Goal: Navigation & Orientation: Find specific page/section

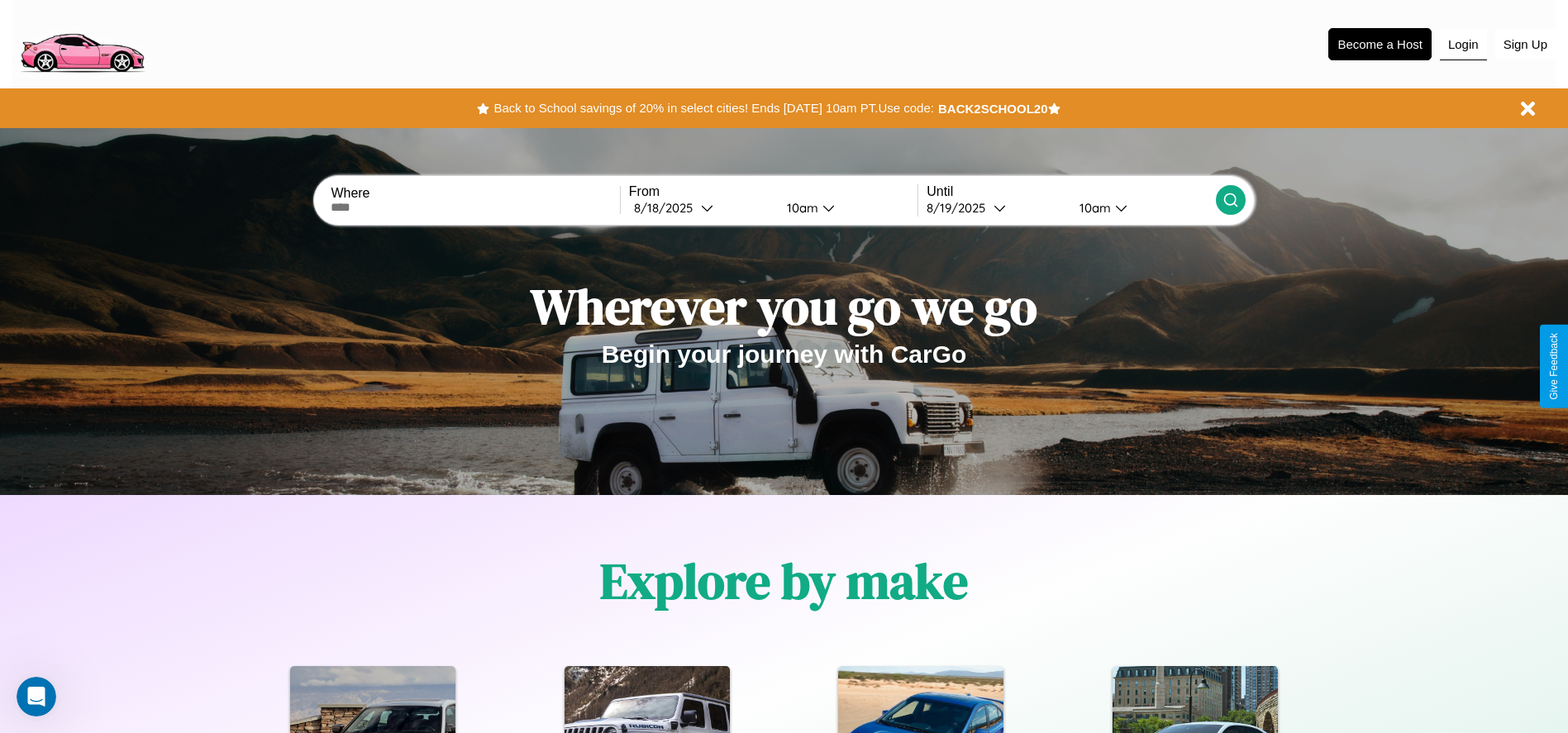
click at [1463, 44] on button "Login" at bounding box center [1463, 44] width 47 height 31
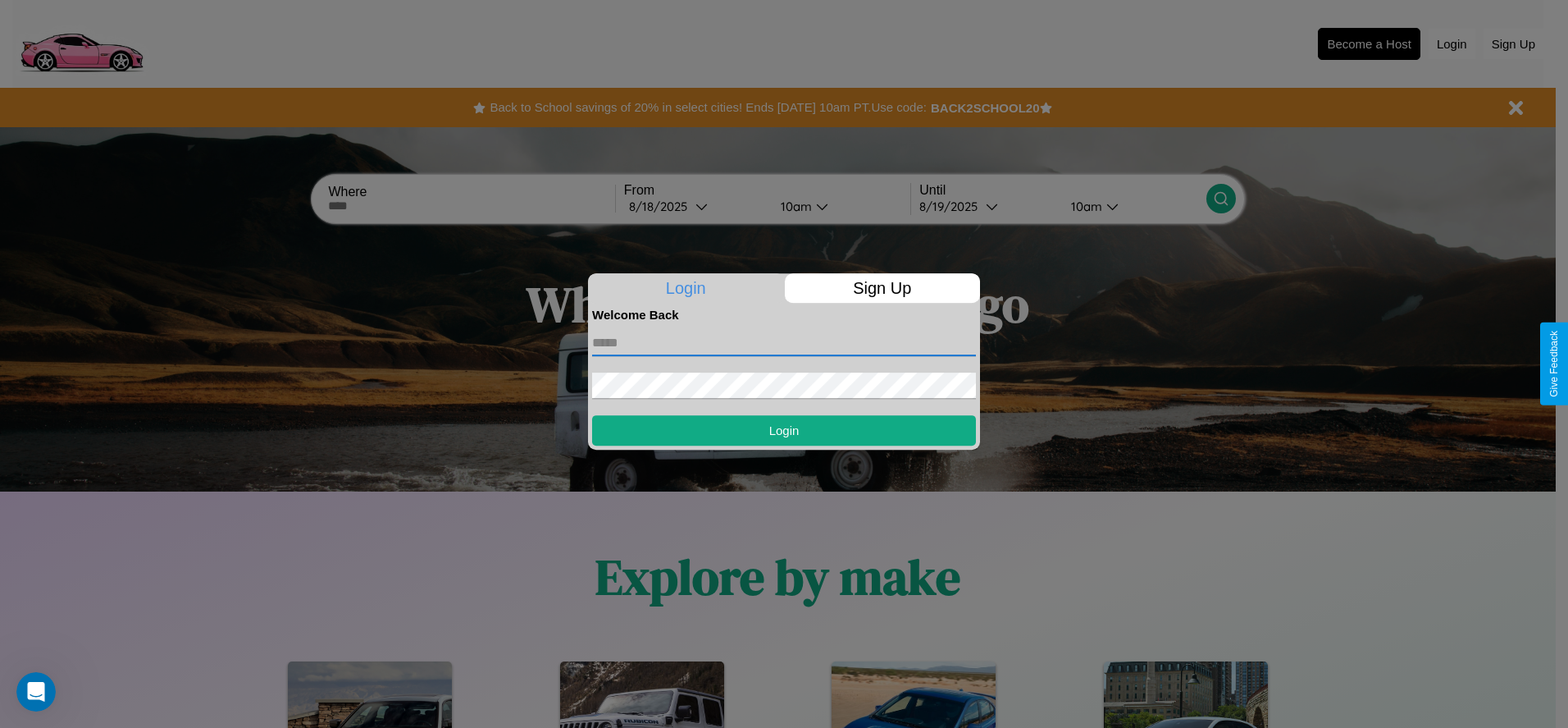
click at [784, 342] on input "text" at bounding box center [784, 342] width 384 height 26
type input "**********"
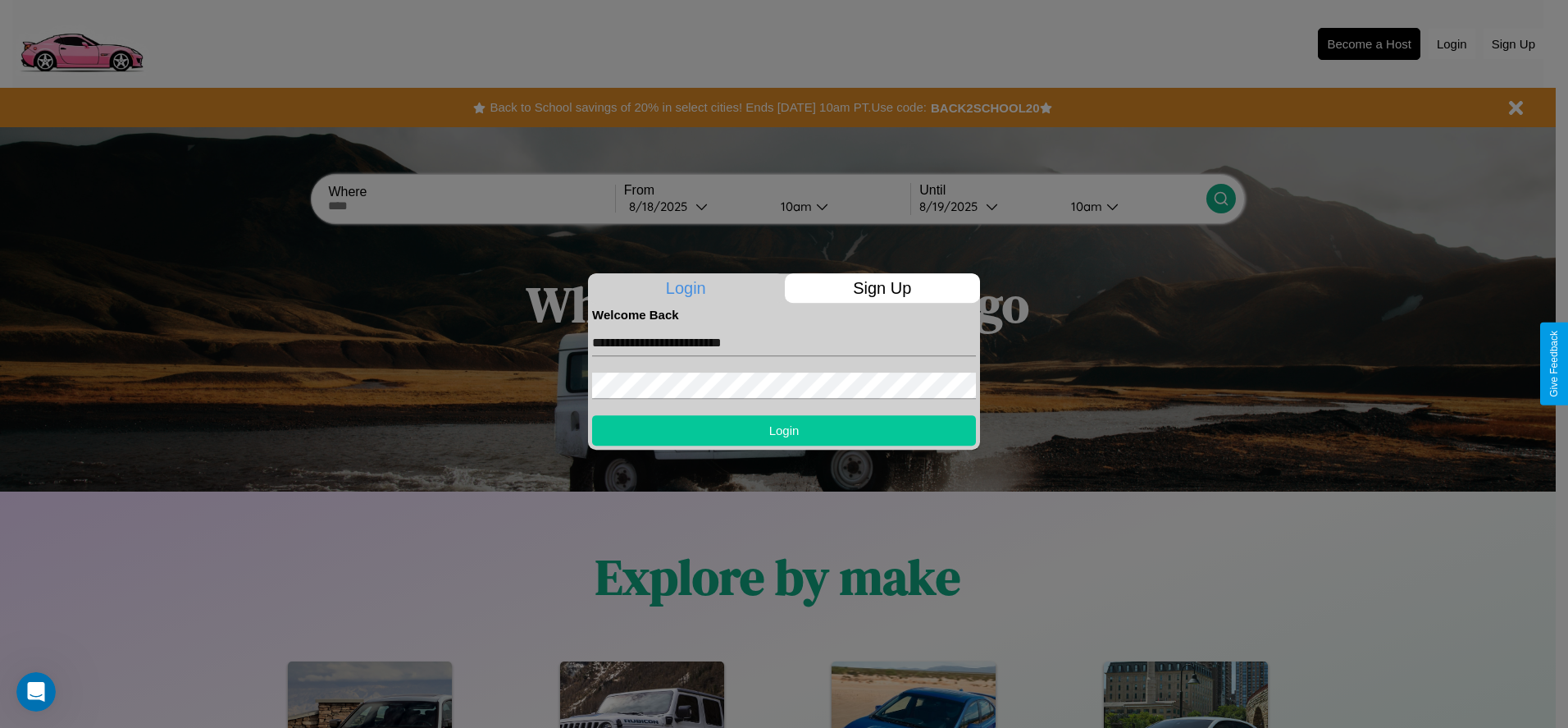
click at [784, 430] on button "Login" at bounding box center [784, 430] width 384 height 30
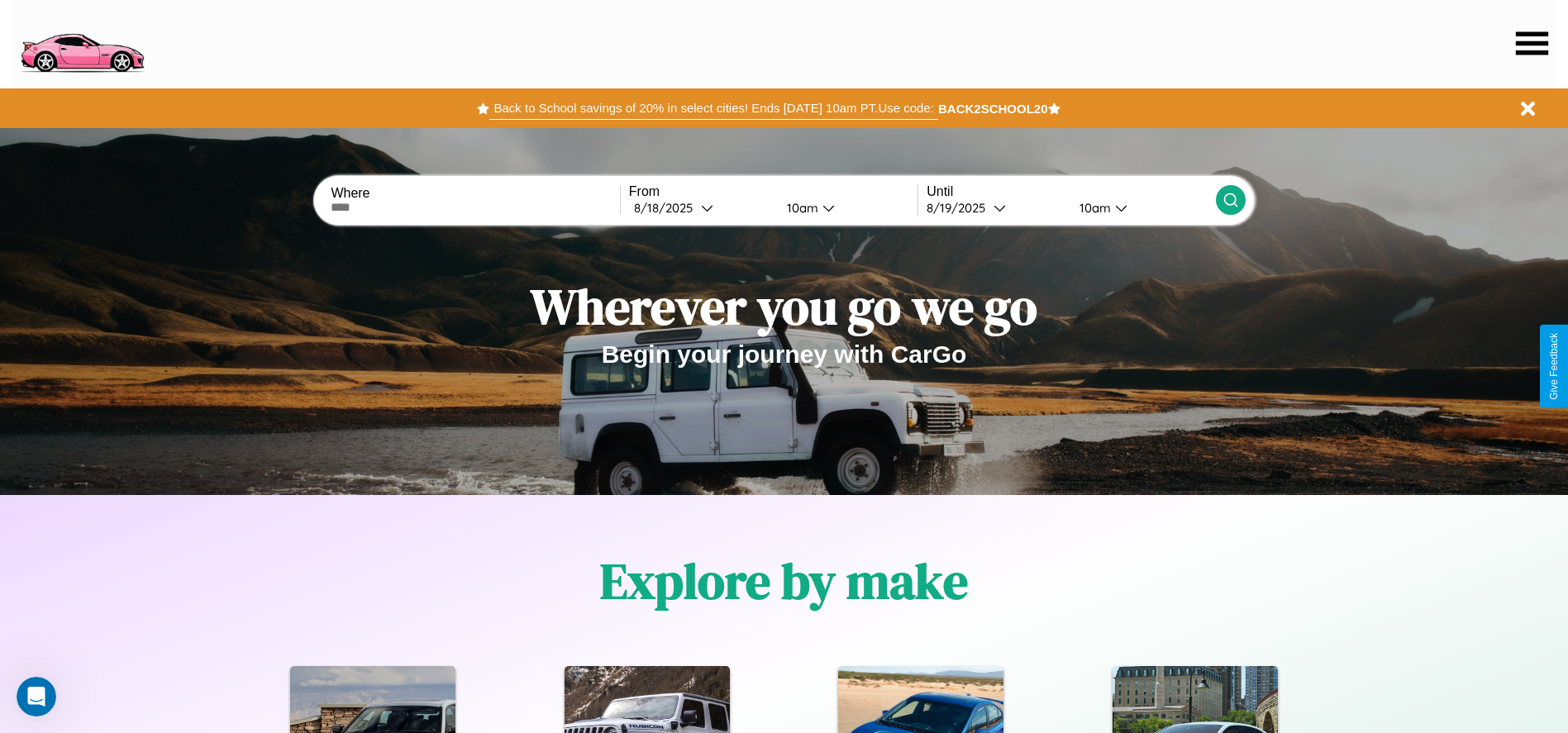
click at [713, 108] on button "Back to School savings of 20% in select cities! Ends [DATE] 10am PT. Use code:" at bounding box center [713, 108] width 448 height 24
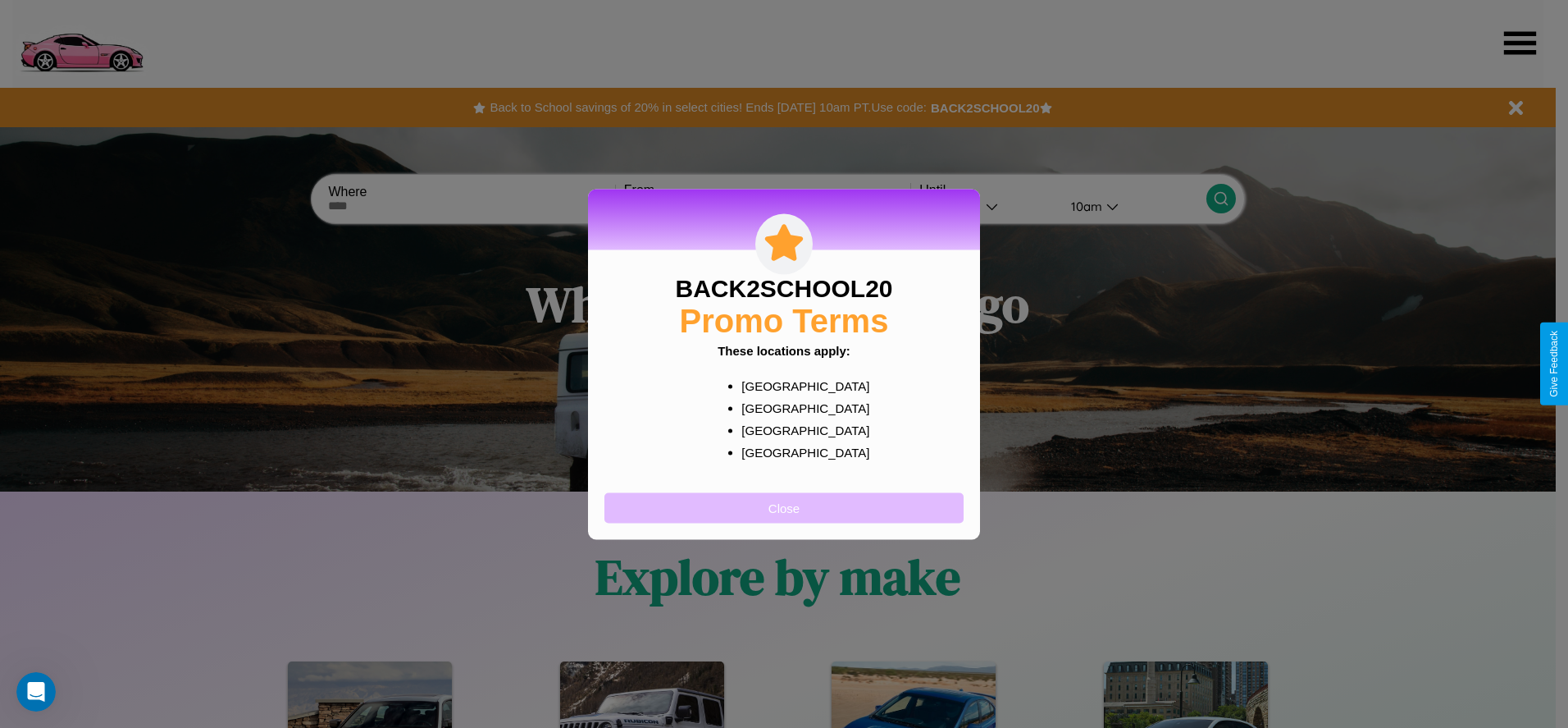
click at [784, 507] on button "Close" at bounding box center [784, 507] width 360 height 30
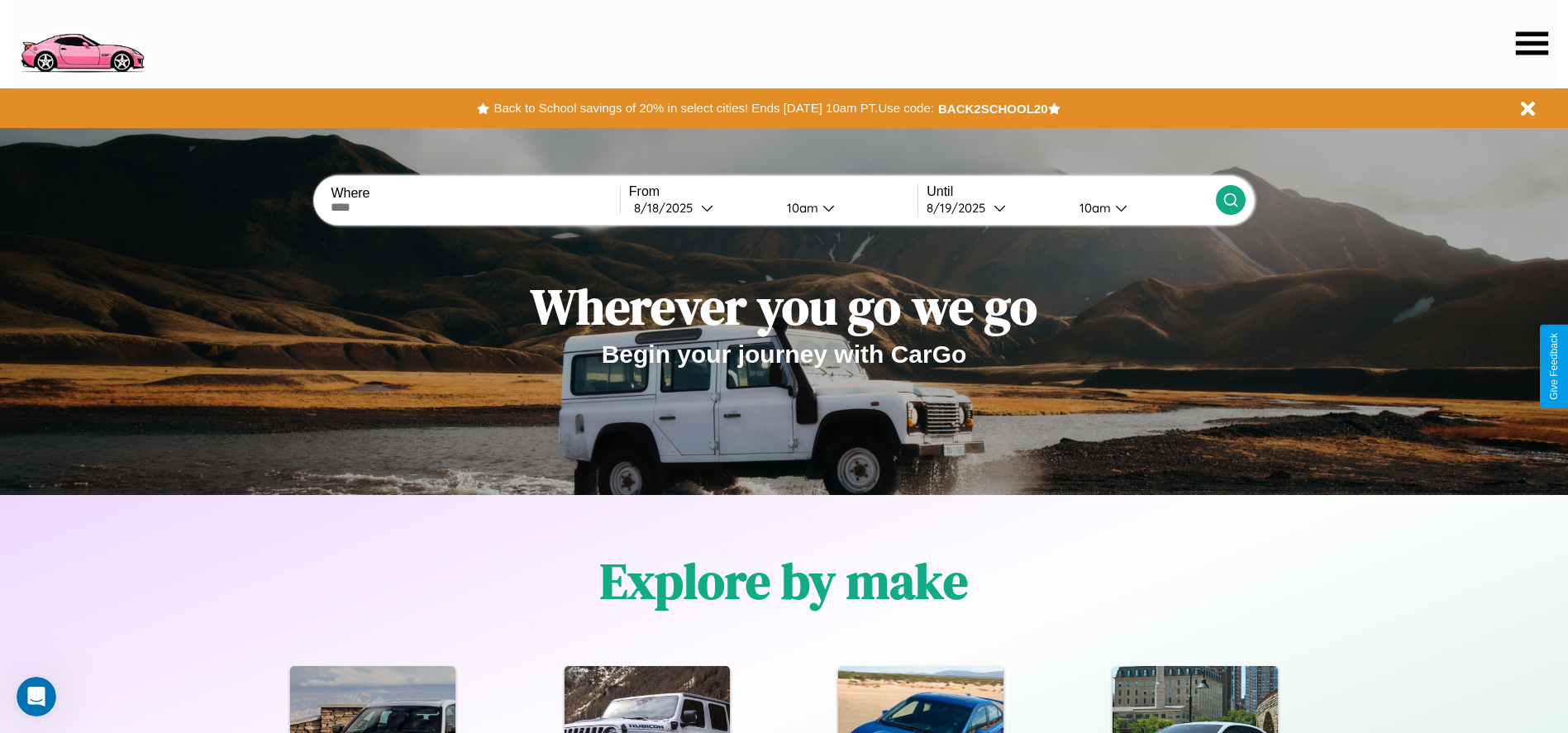
click at [1531, 43] on icon at bounding box center [1531, 43] width 32 height 24
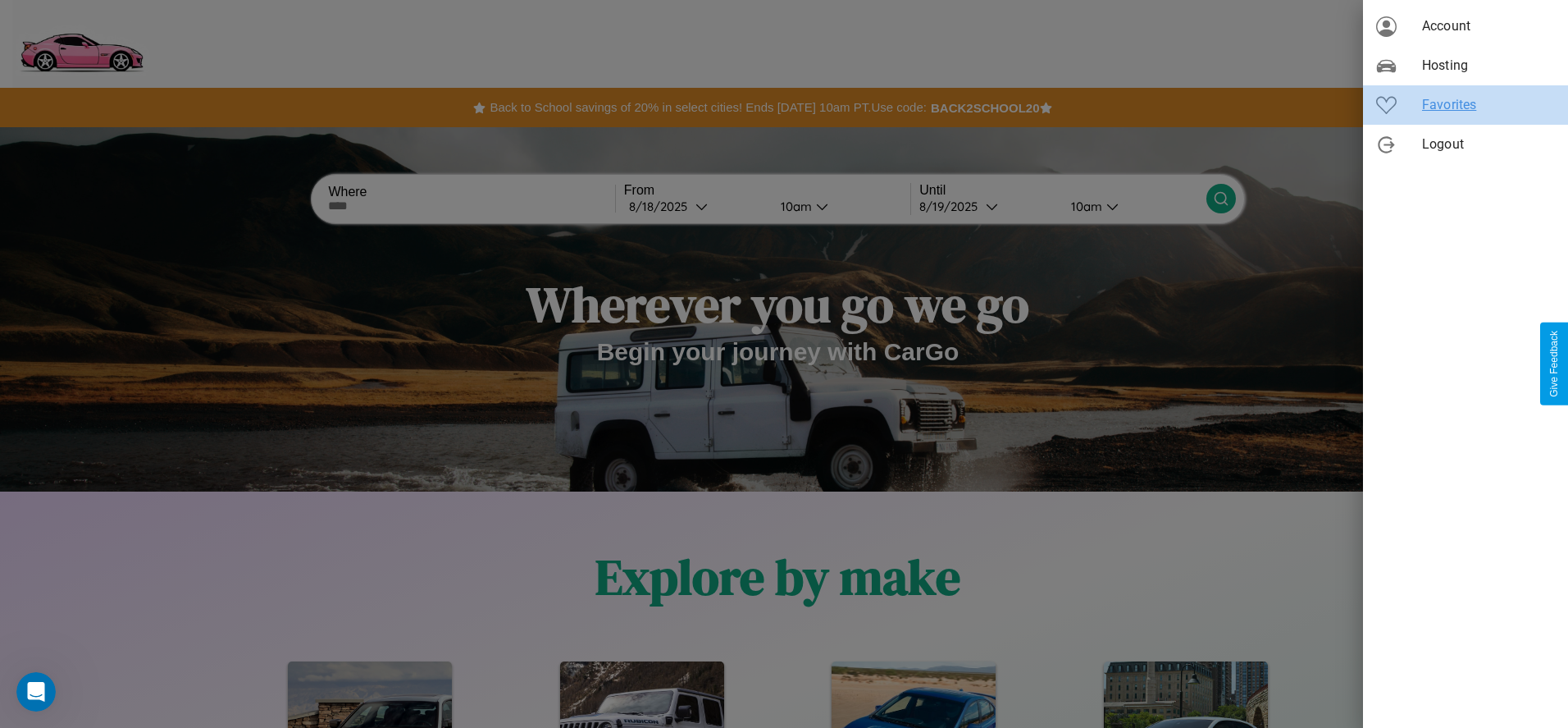
click at [1465, 105] on span "Favorites" at bounding box center [1488, 105] width 133 height 20
